Goal: Transaction & Acquisition: Purchase product/service

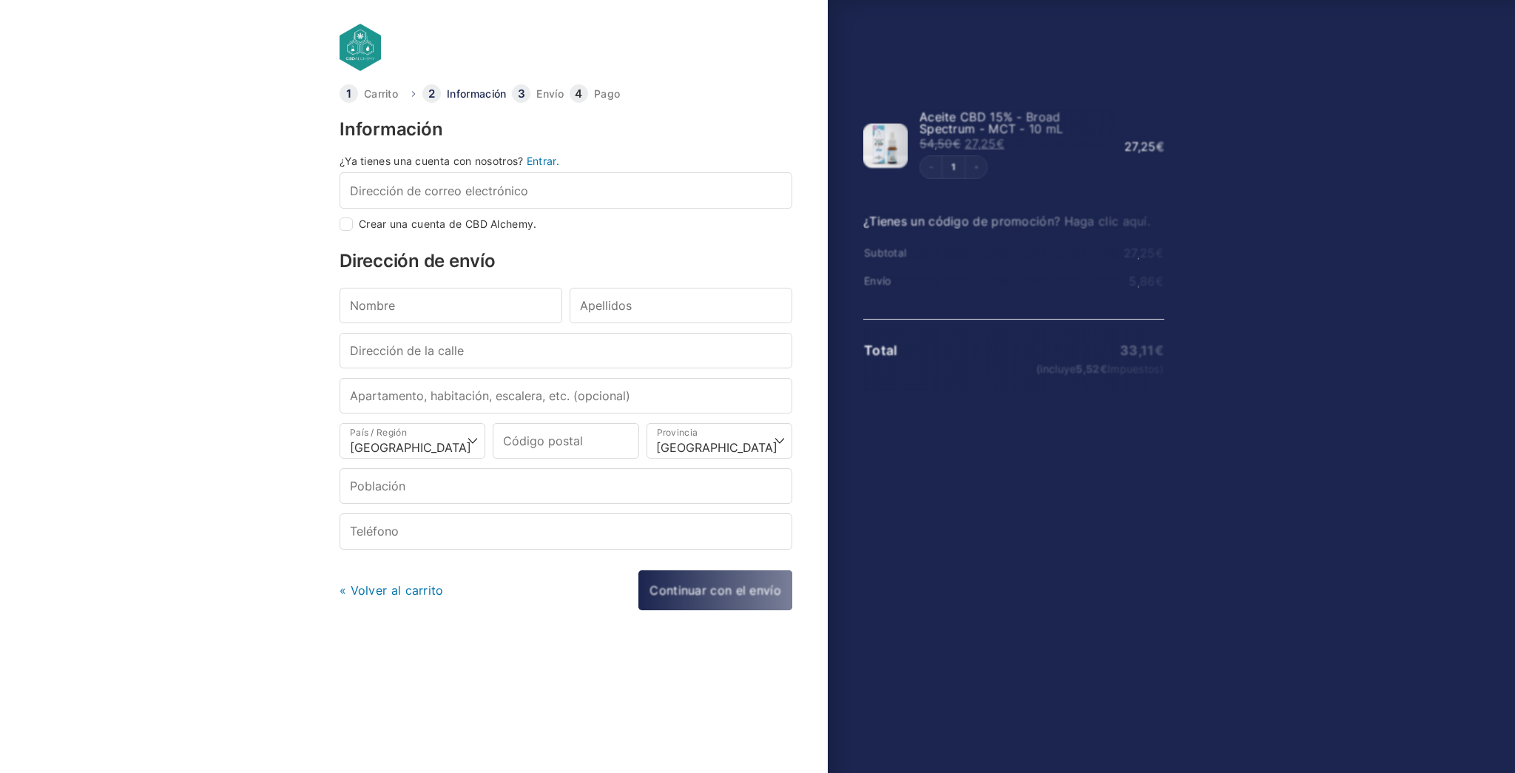
select select "B"
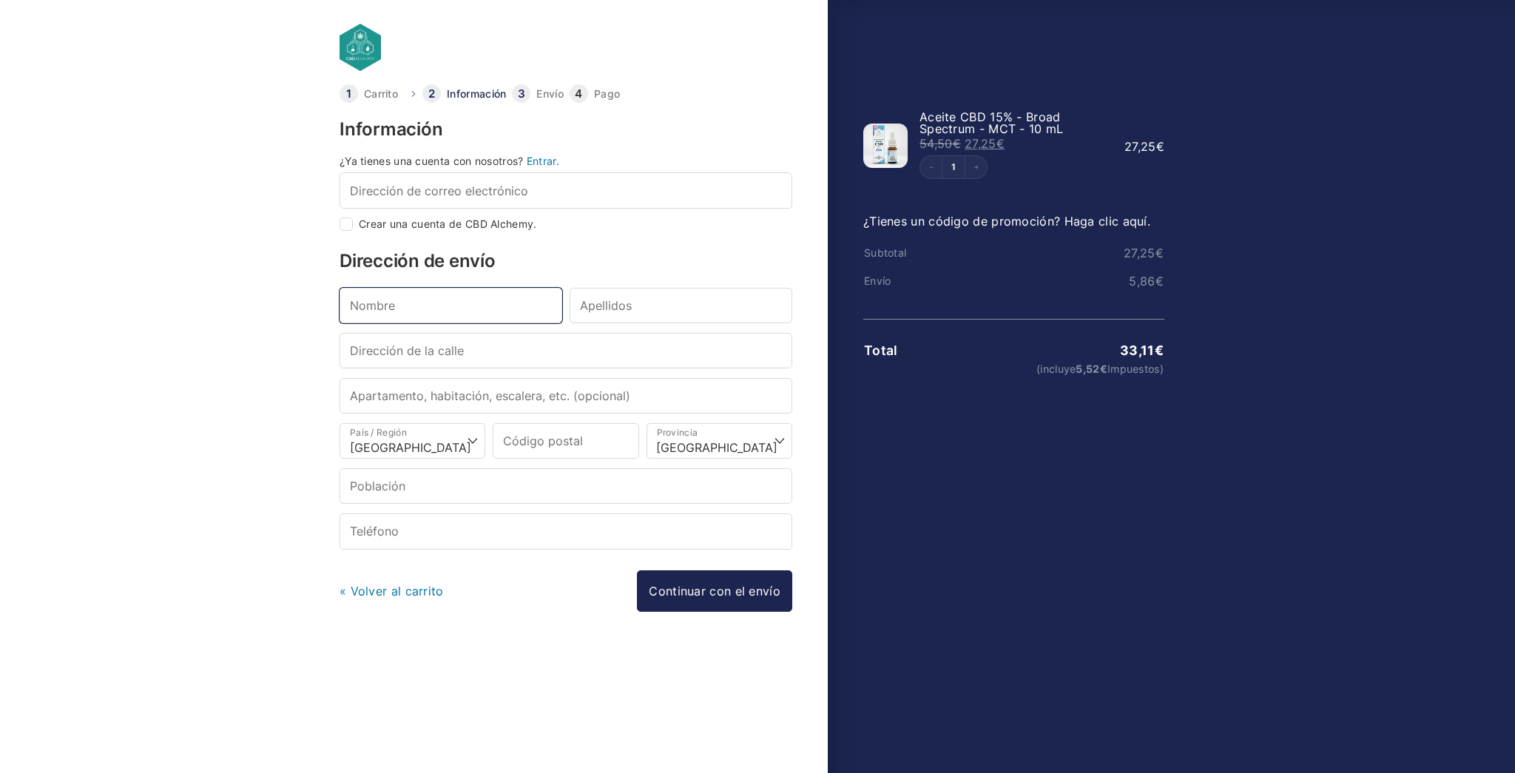
click at [398, 299] on input "Nombre *" at bounding box center [450, 306] width 223 height 36
type input "David"
type input "de.esene@gmail.com"
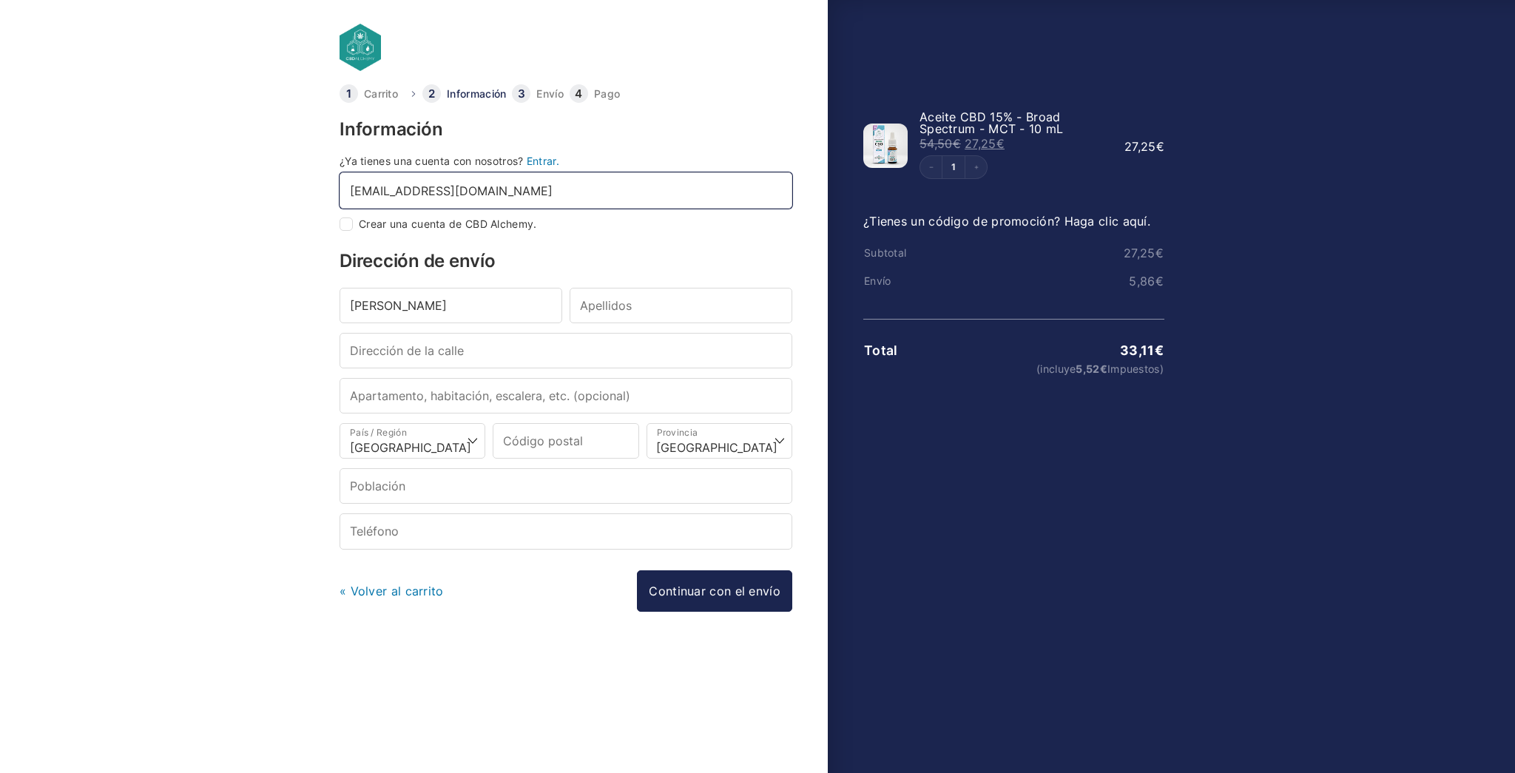
type input "Sanz Noriega"
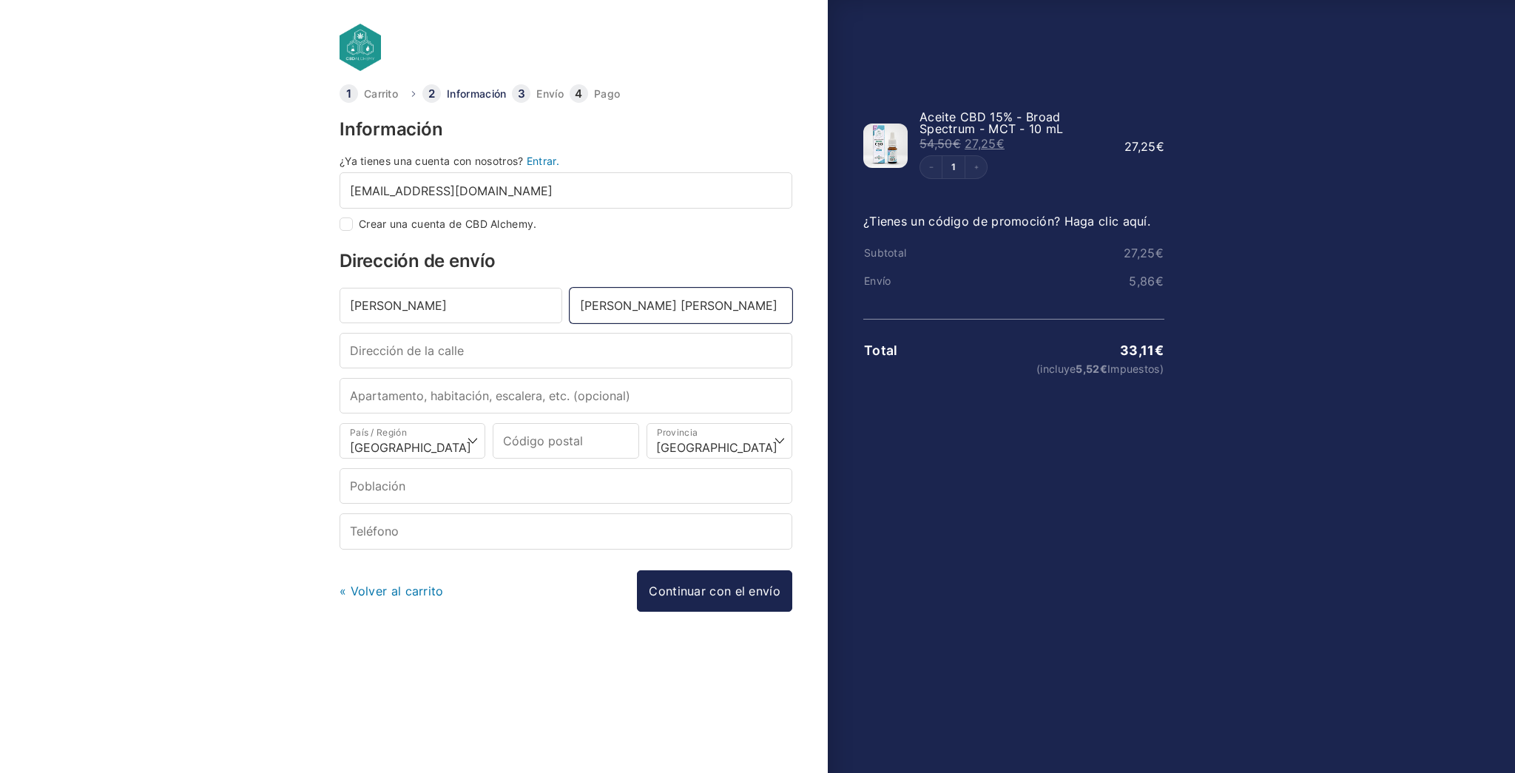
type input "Calle Mirador, 7"
type input "28620"
select select "M"
type input "ALDEA DEL FRESNO"
type input "+34634560145"
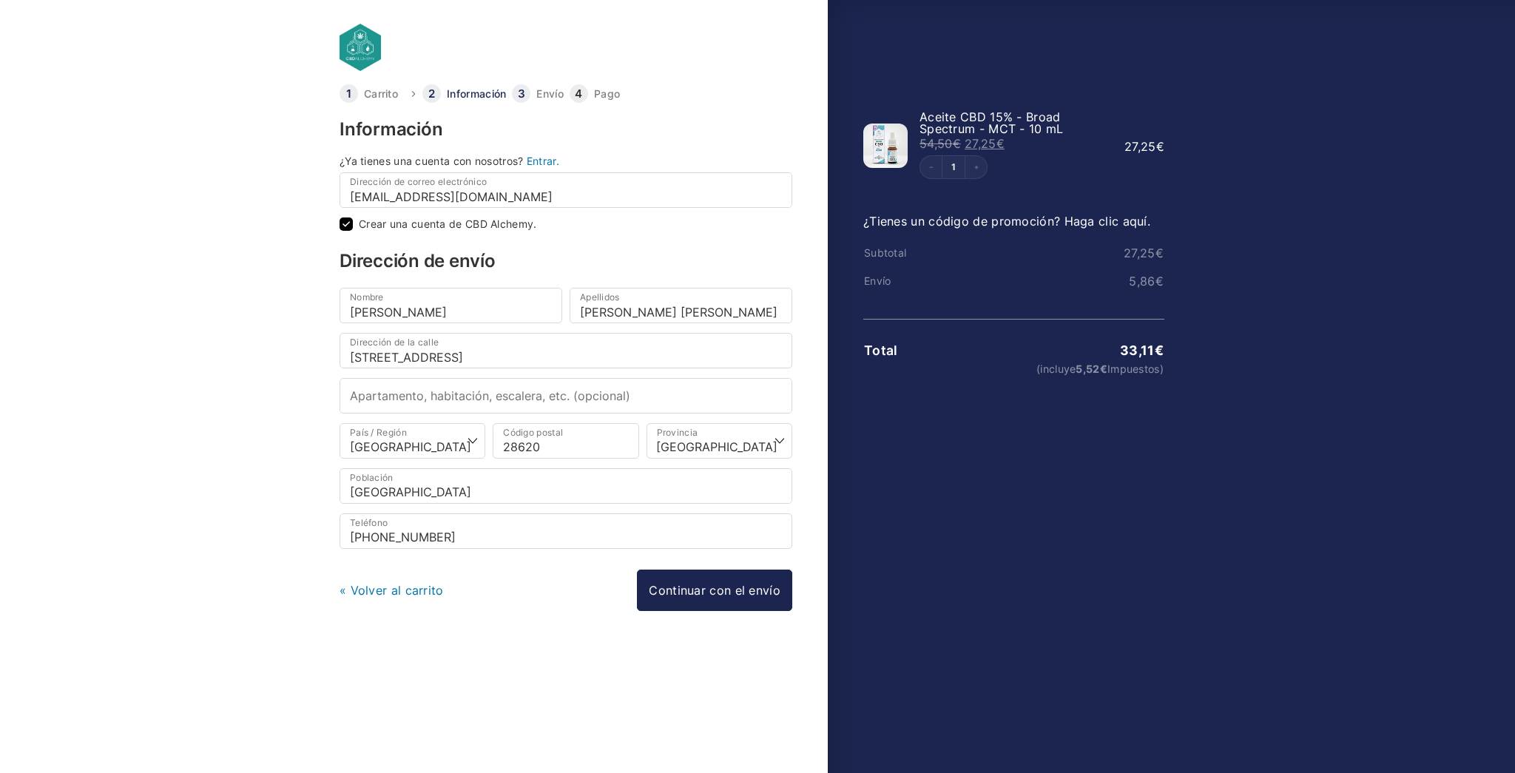
click at [345, 223] on input "Crear una cuenta de CBD Alchemy." at bounding box center [345, 223] width 13 height 13
checkbox input "false"
click at [930, 167] on icon "Decrement" at bounding box center [931, 167] width 6 height 6
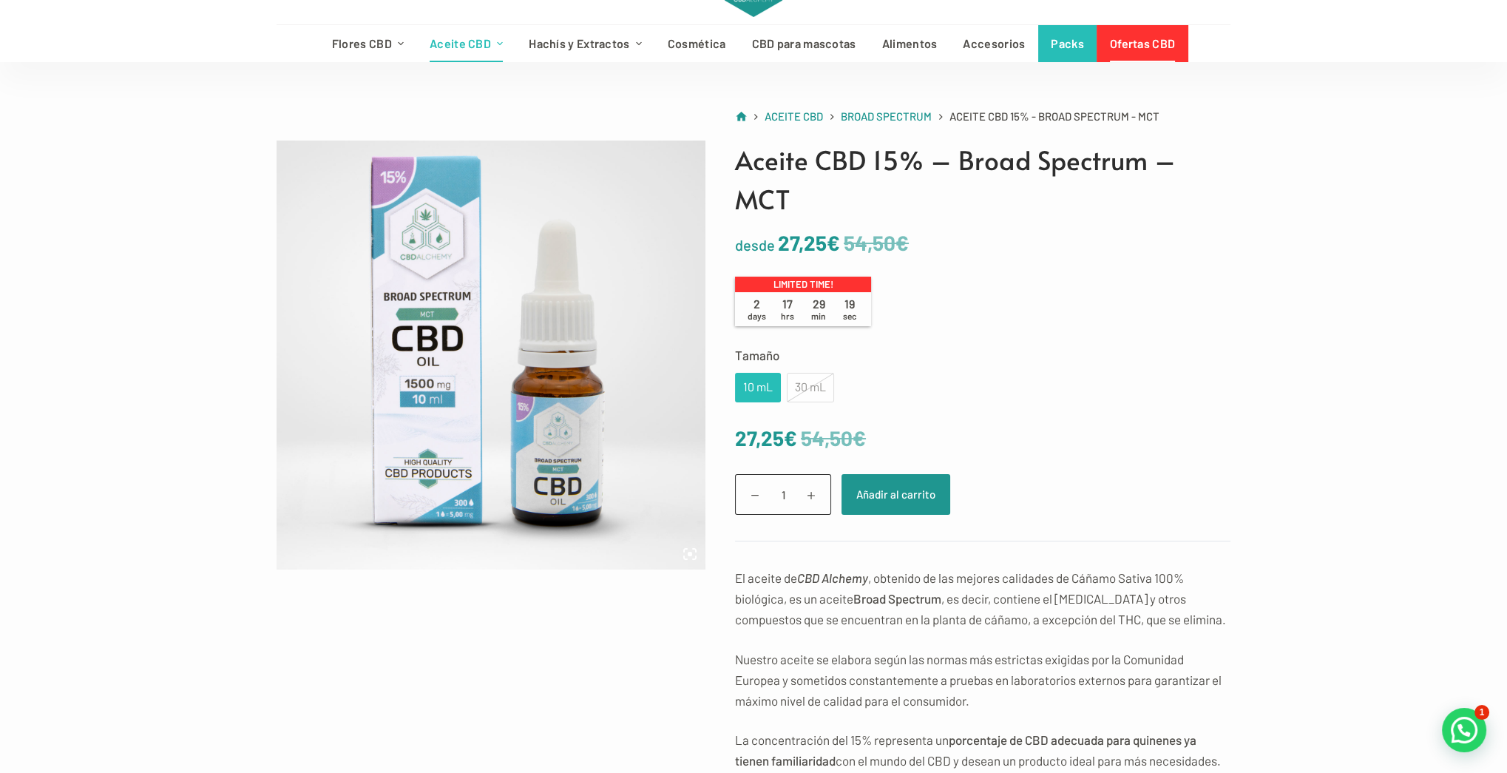
scroll to position [8, 0]
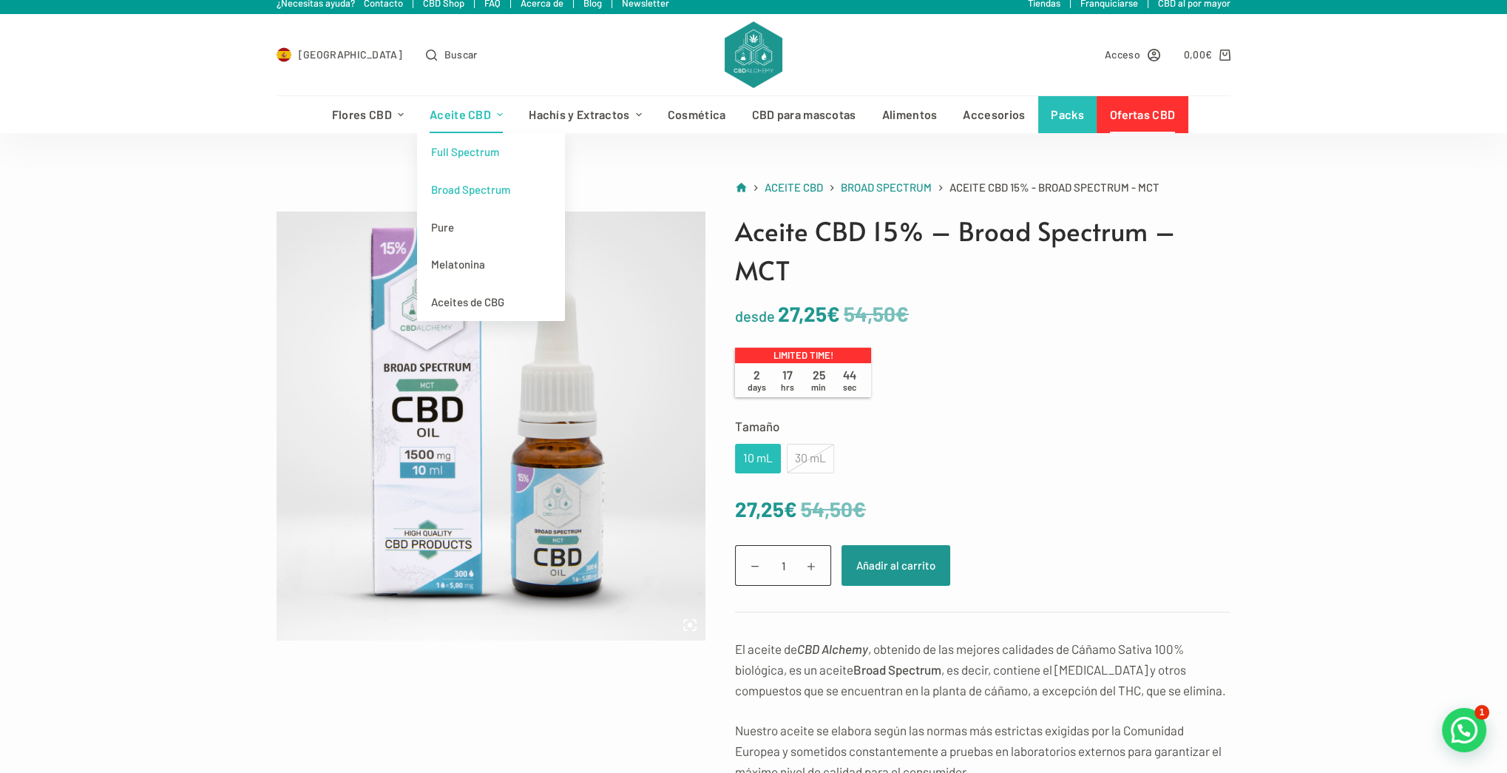
click at [467, 150] on link "Full Spectrum" at bounding box center [491, 152] width 148 height 38
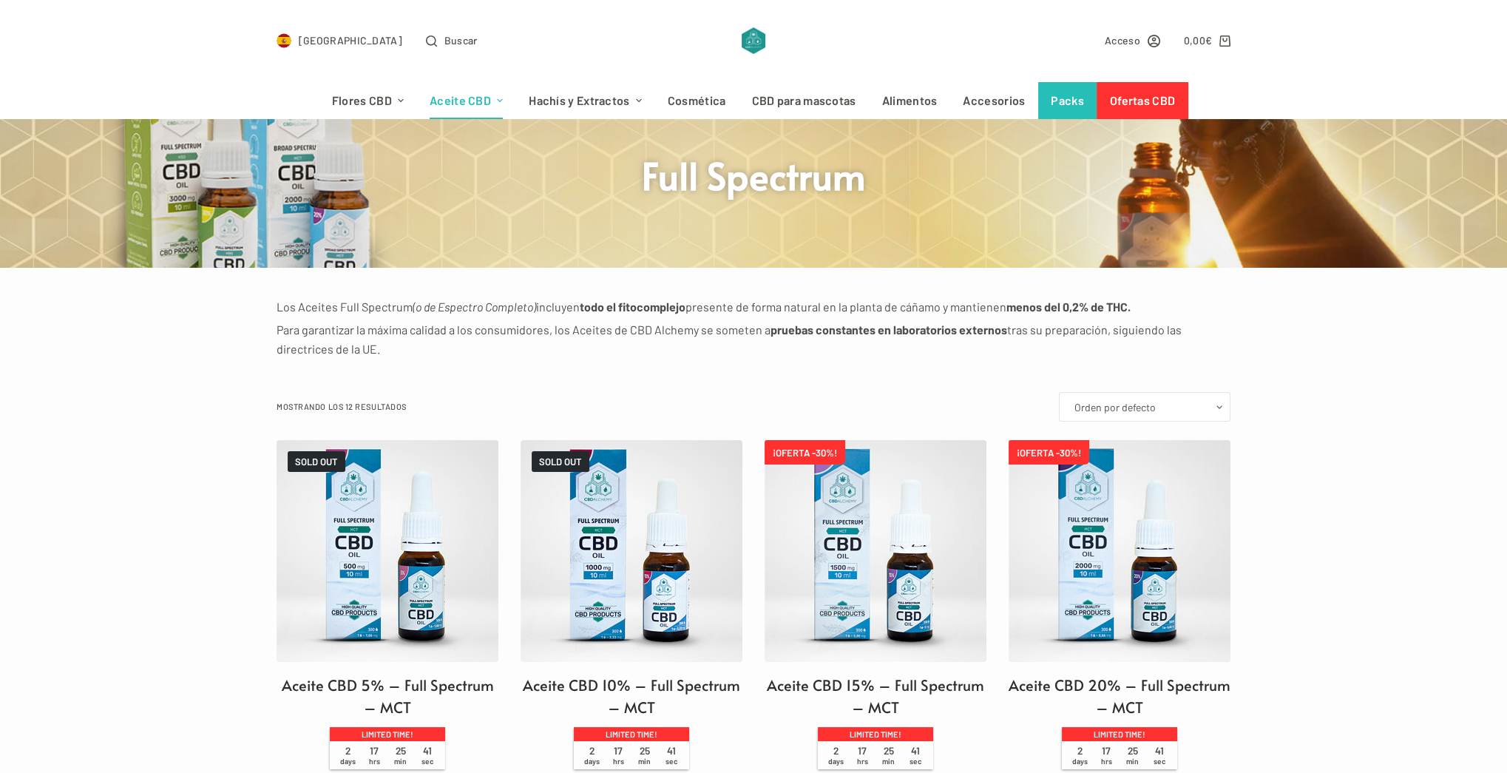
scroll to position [296, 0]
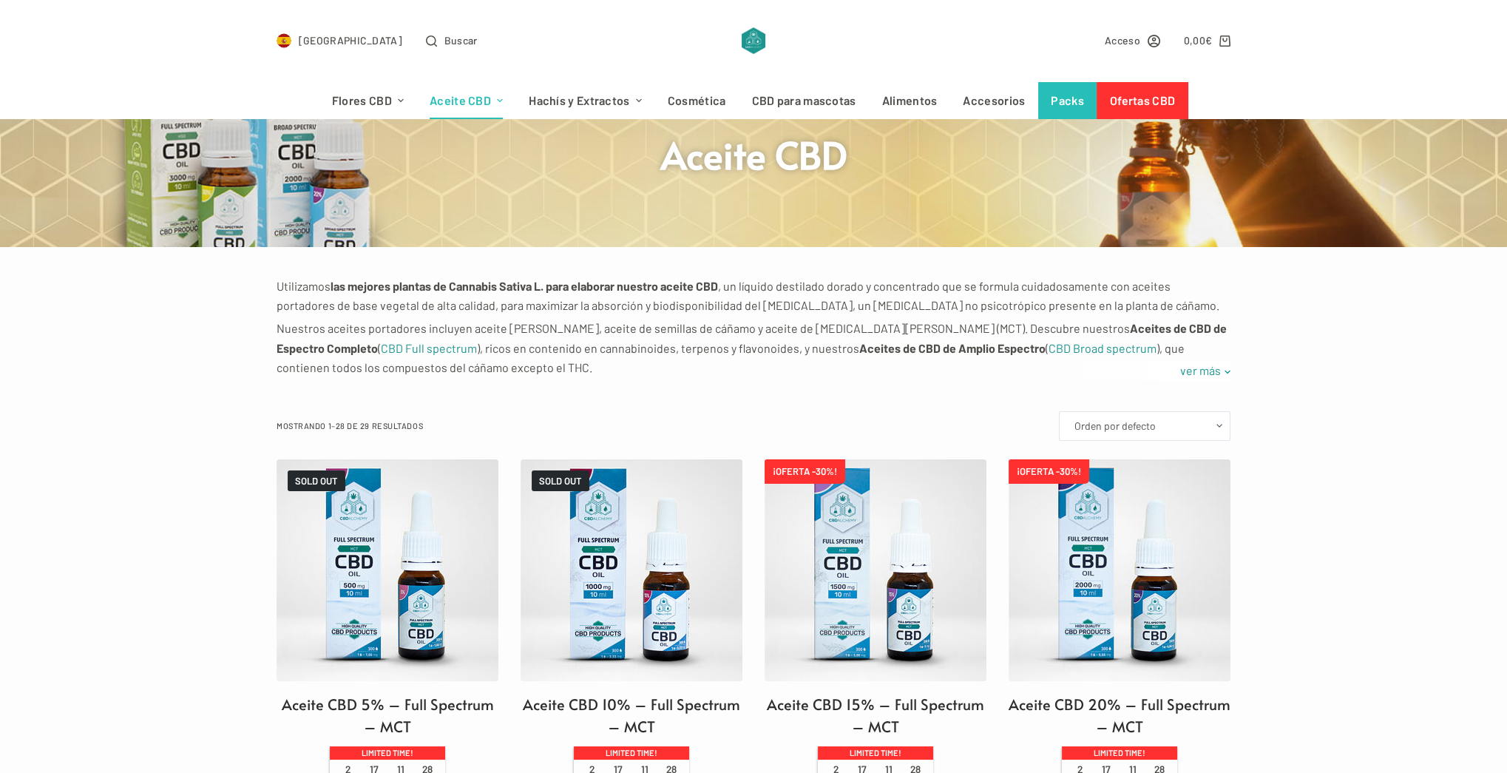
scroll to position [246, 0]
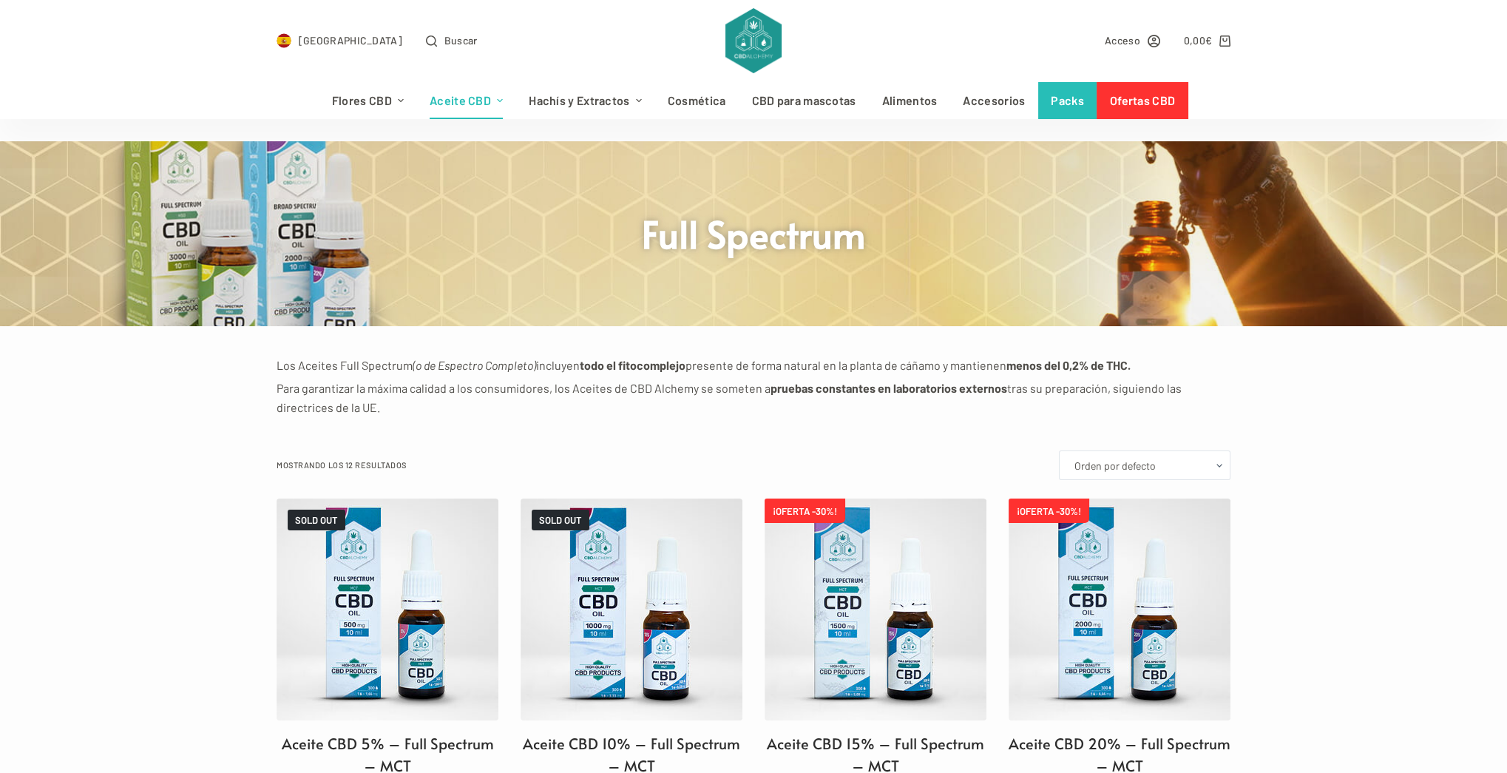
scroll to position [197, 0]
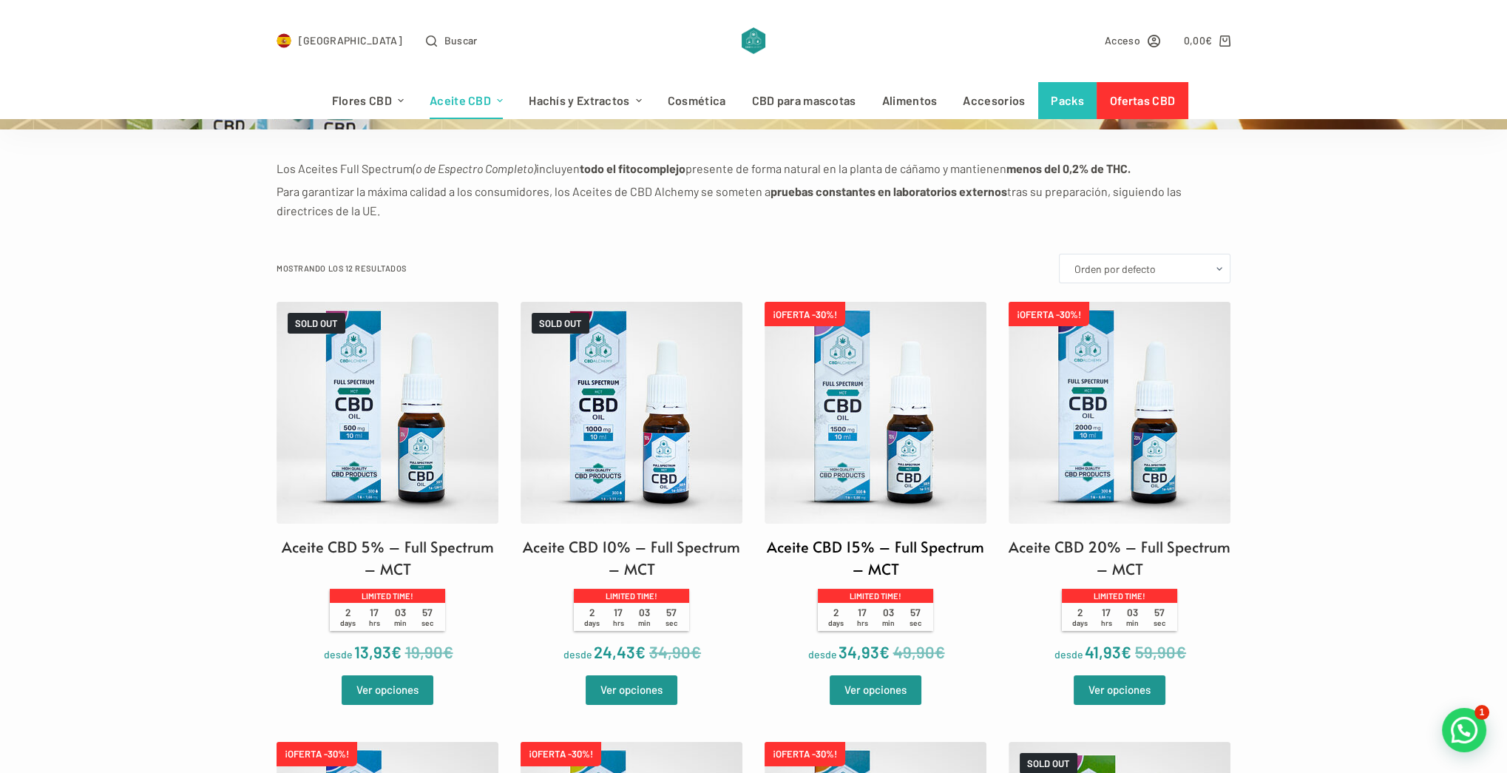
click at [862, 447] on img at bounding box center [876, 413] width 222 height 222
